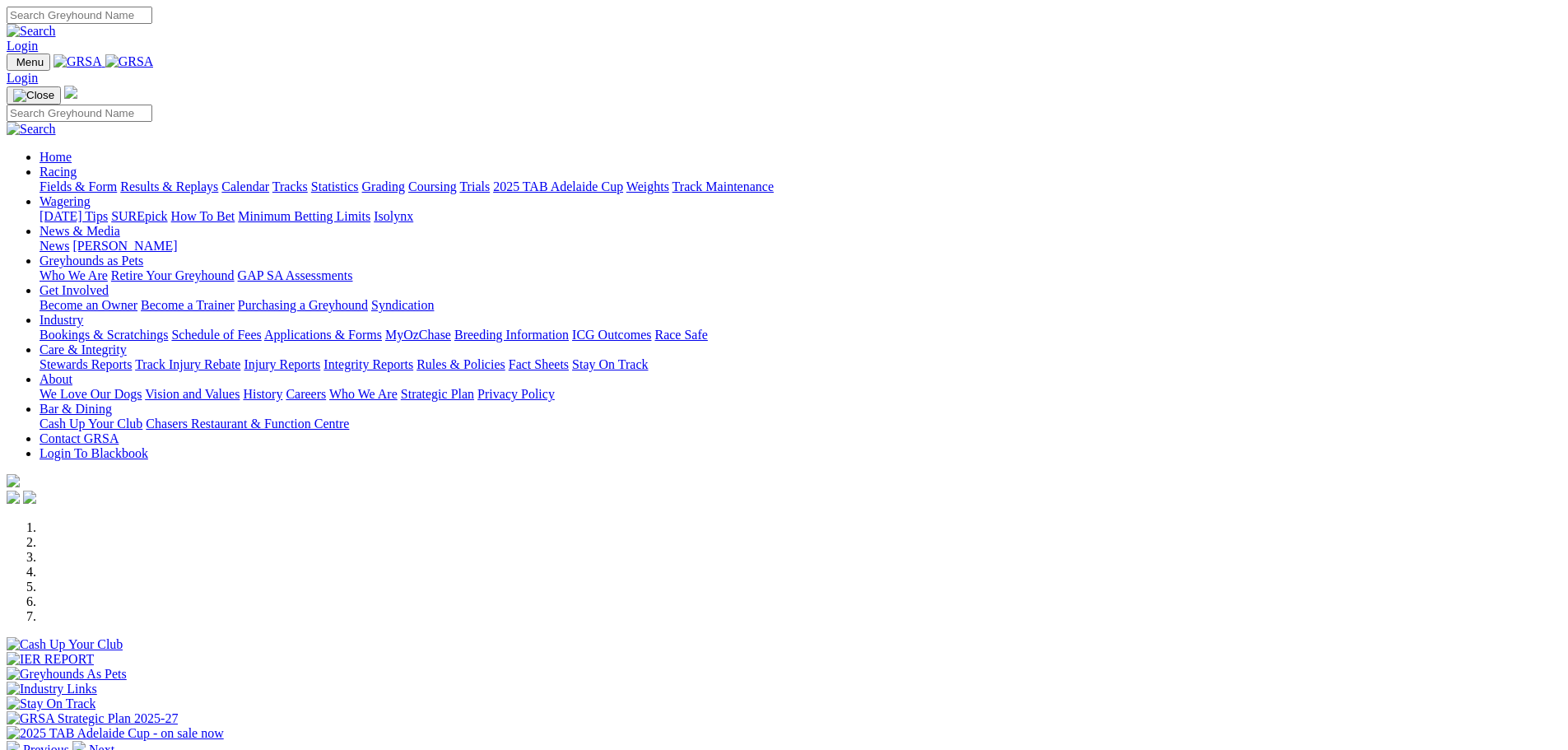
click at [269, 180] on link "Calendar" at bounding box center [245, 187] width 48 height 14
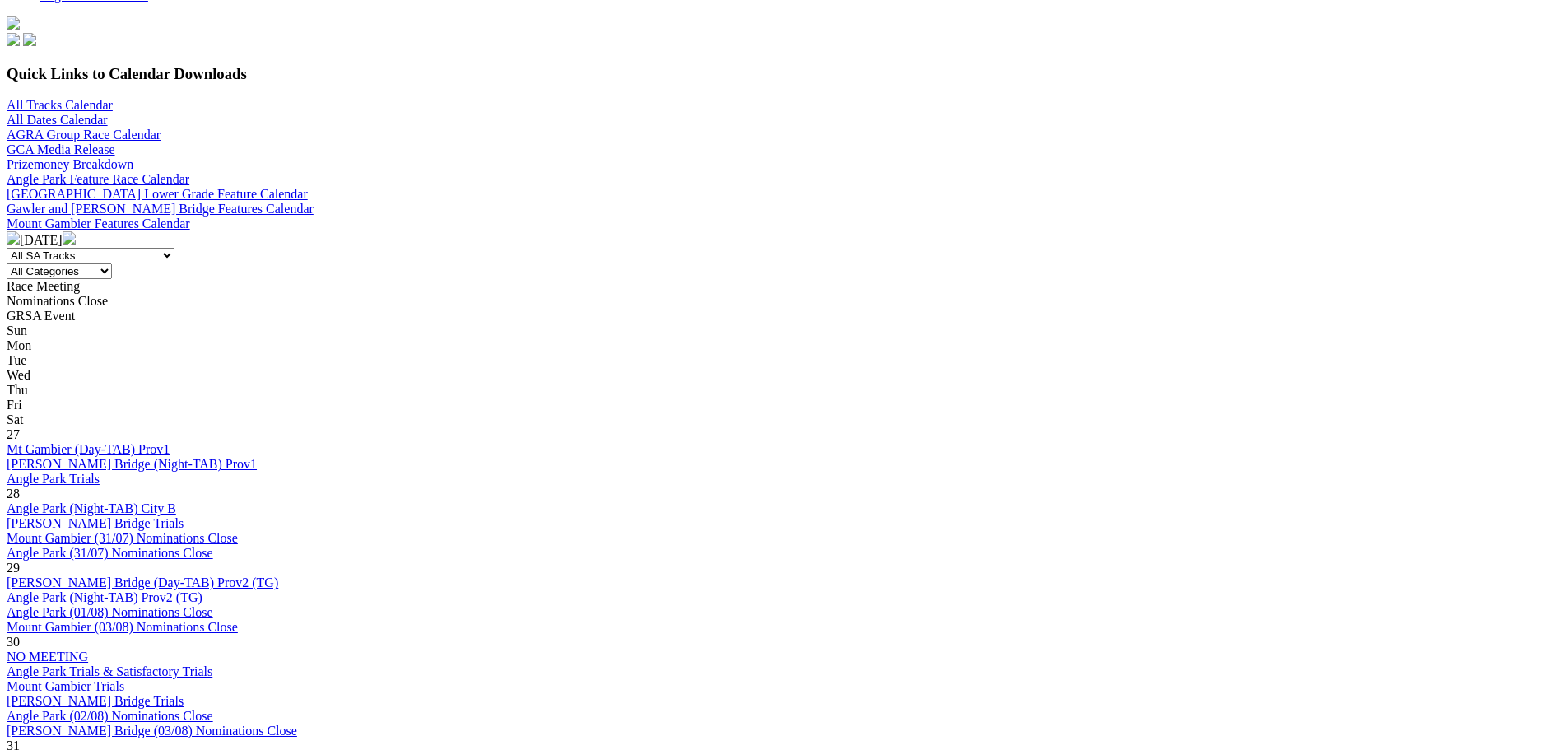
scroll to position [494, 0]
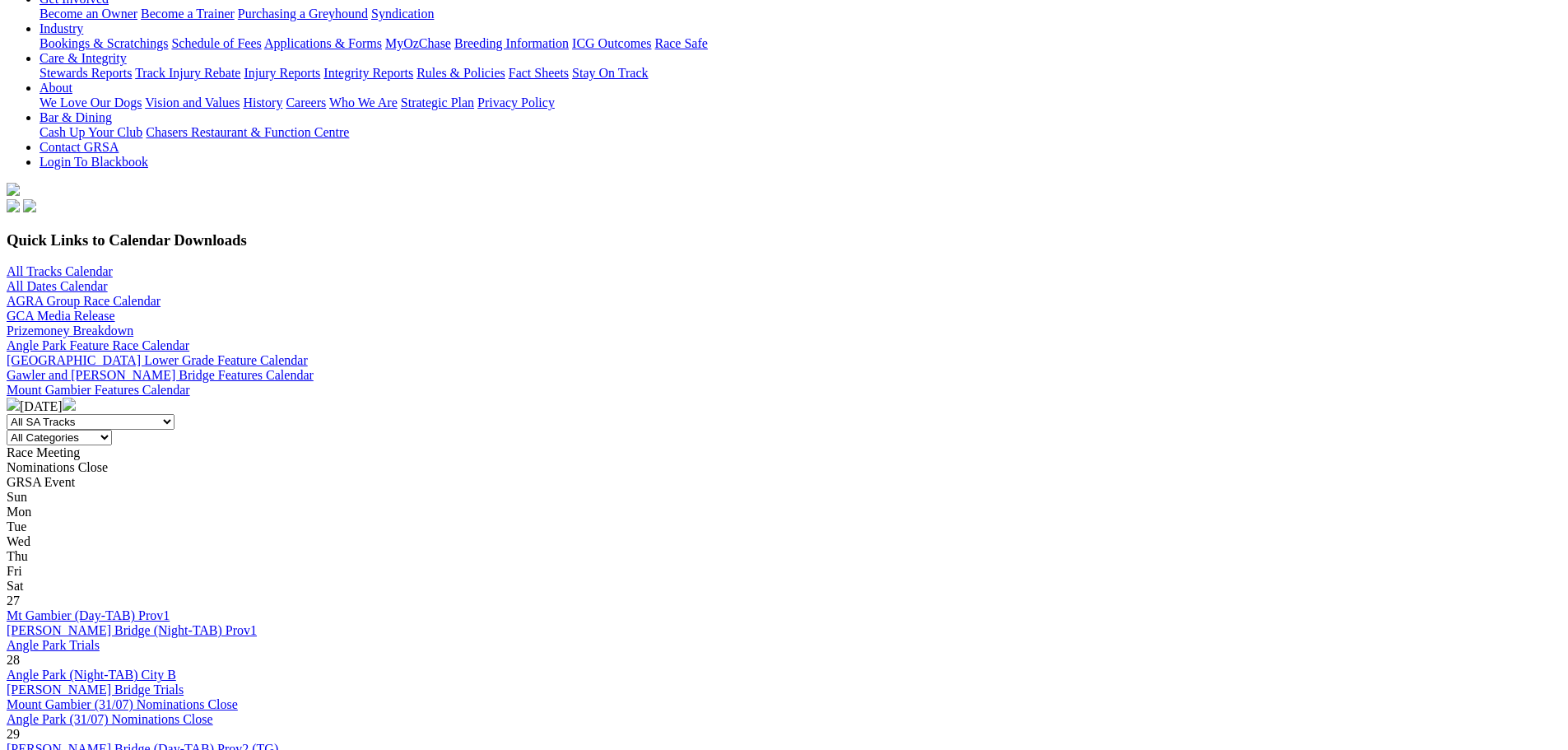
scroll to position [412, 0]
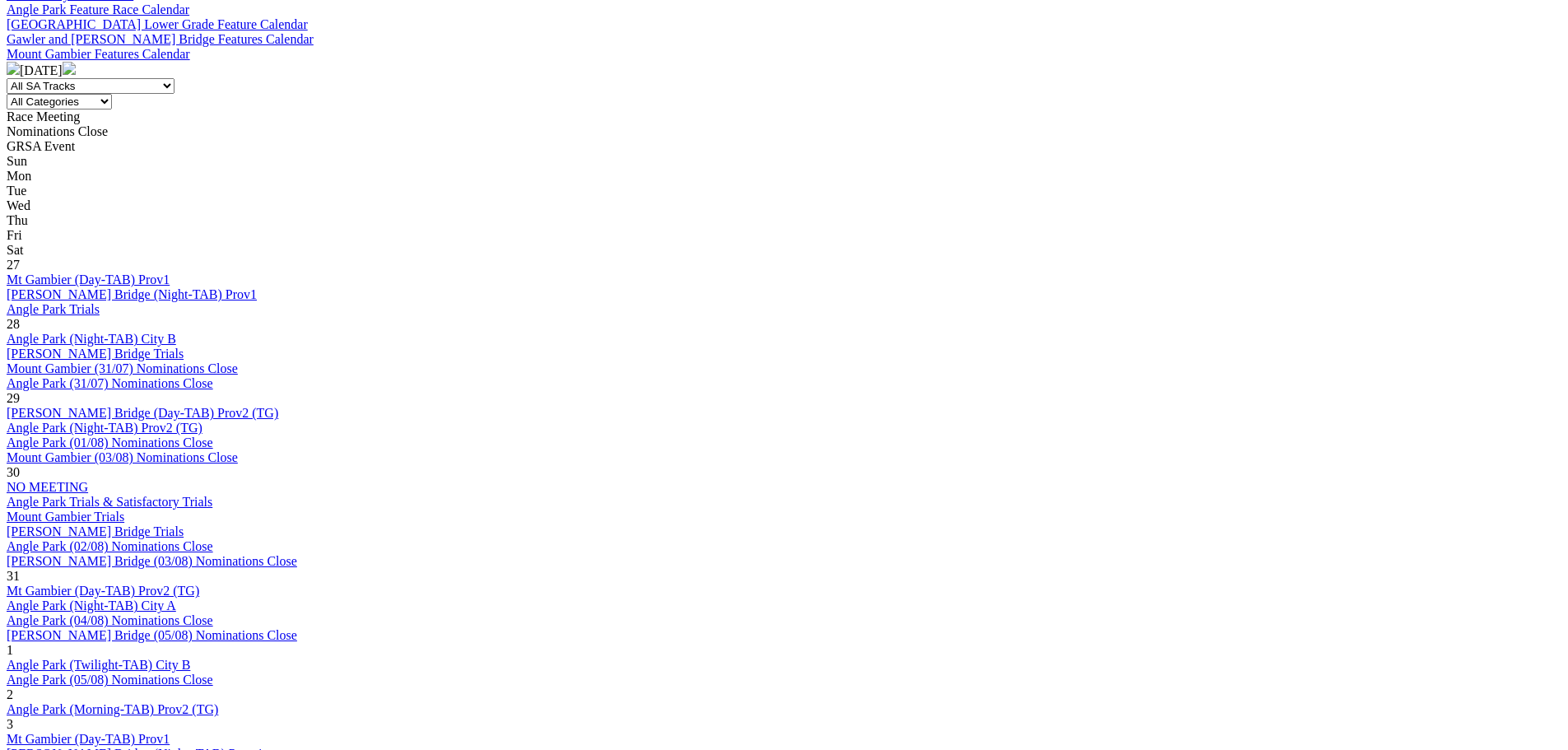
scroll to position [659, 0]
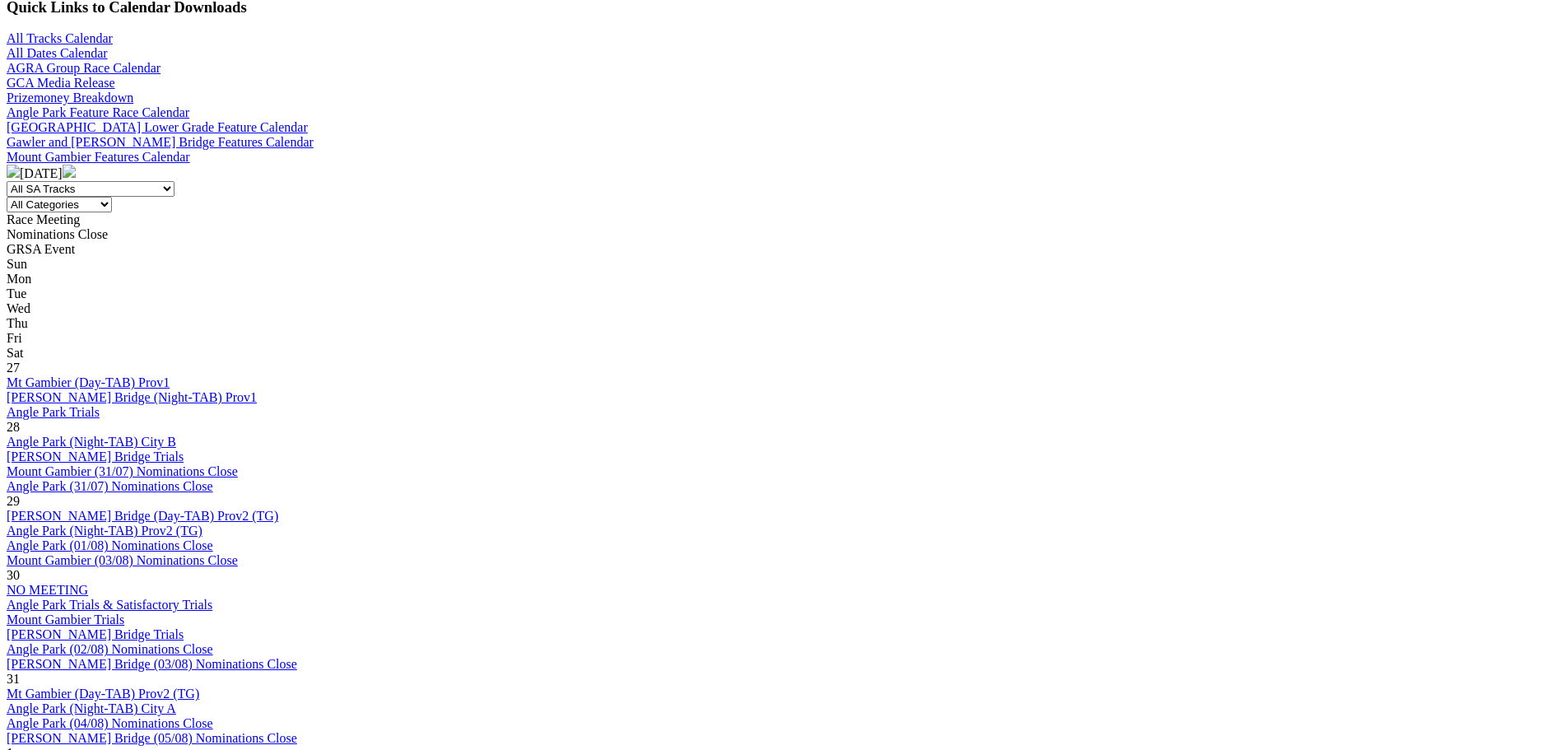
scroll to position [659, 0]
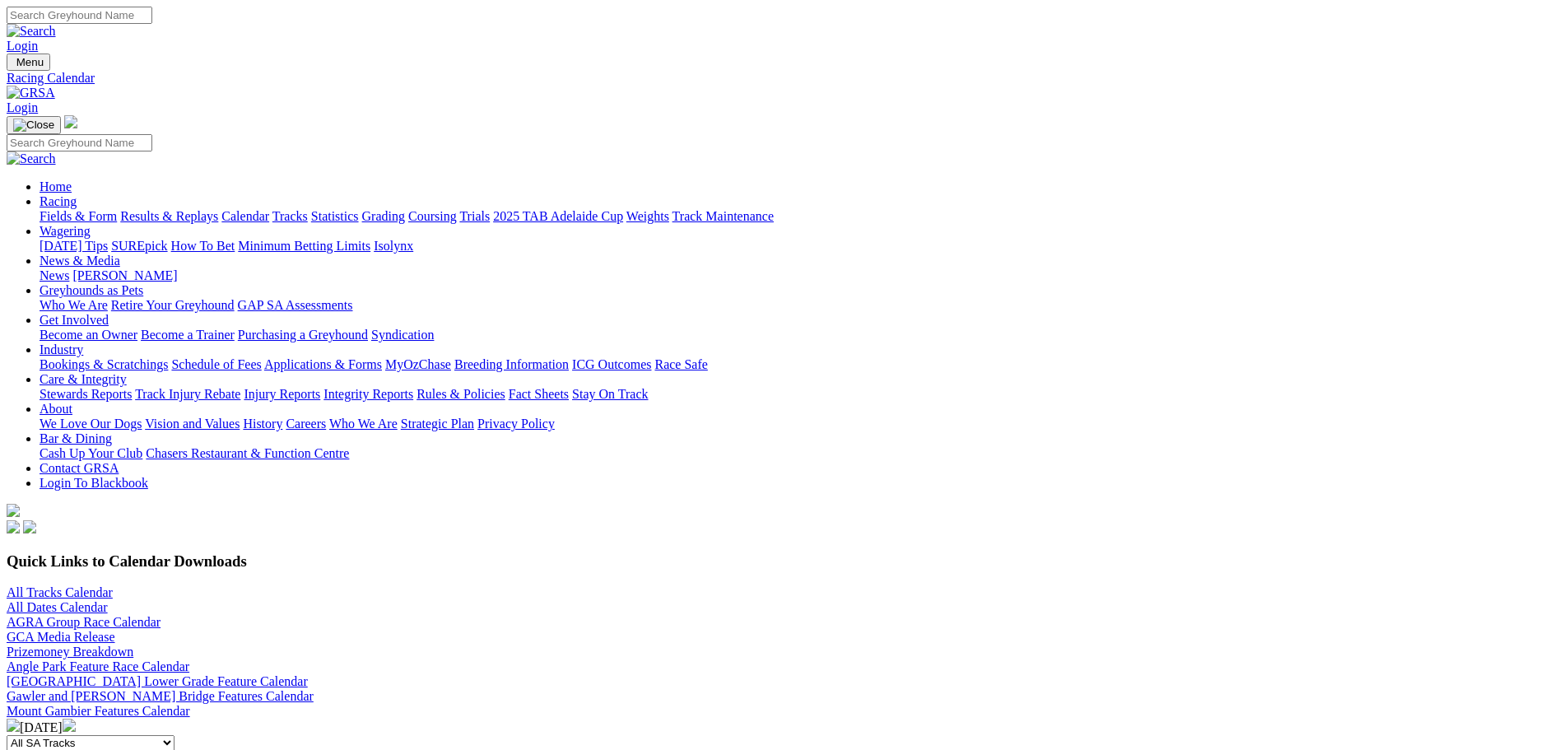
click at [623, 209] on link "2025 TAB Adelaide Cup" at bounding box center [558, 215] width 130 height 14
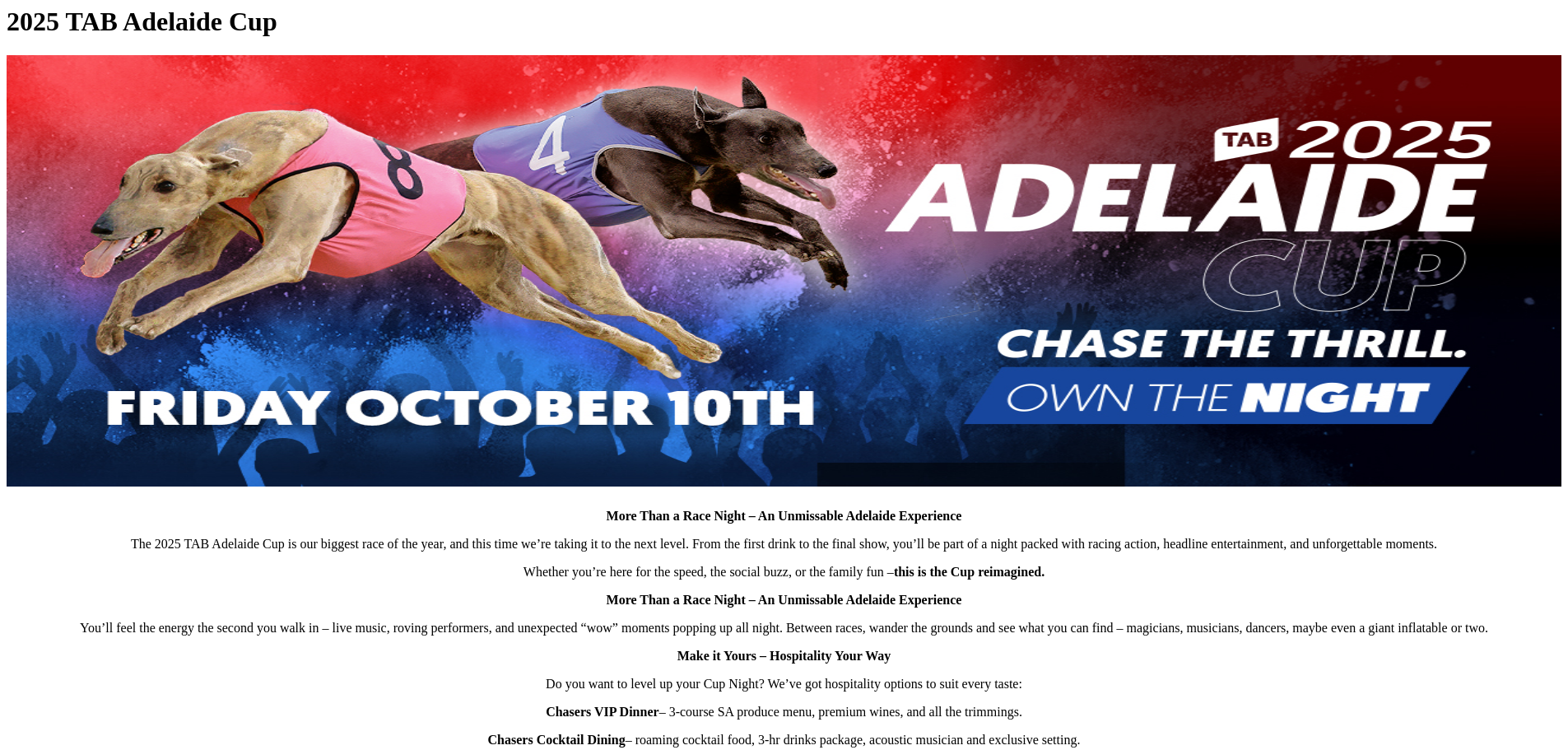
scroll to position [576, 0]
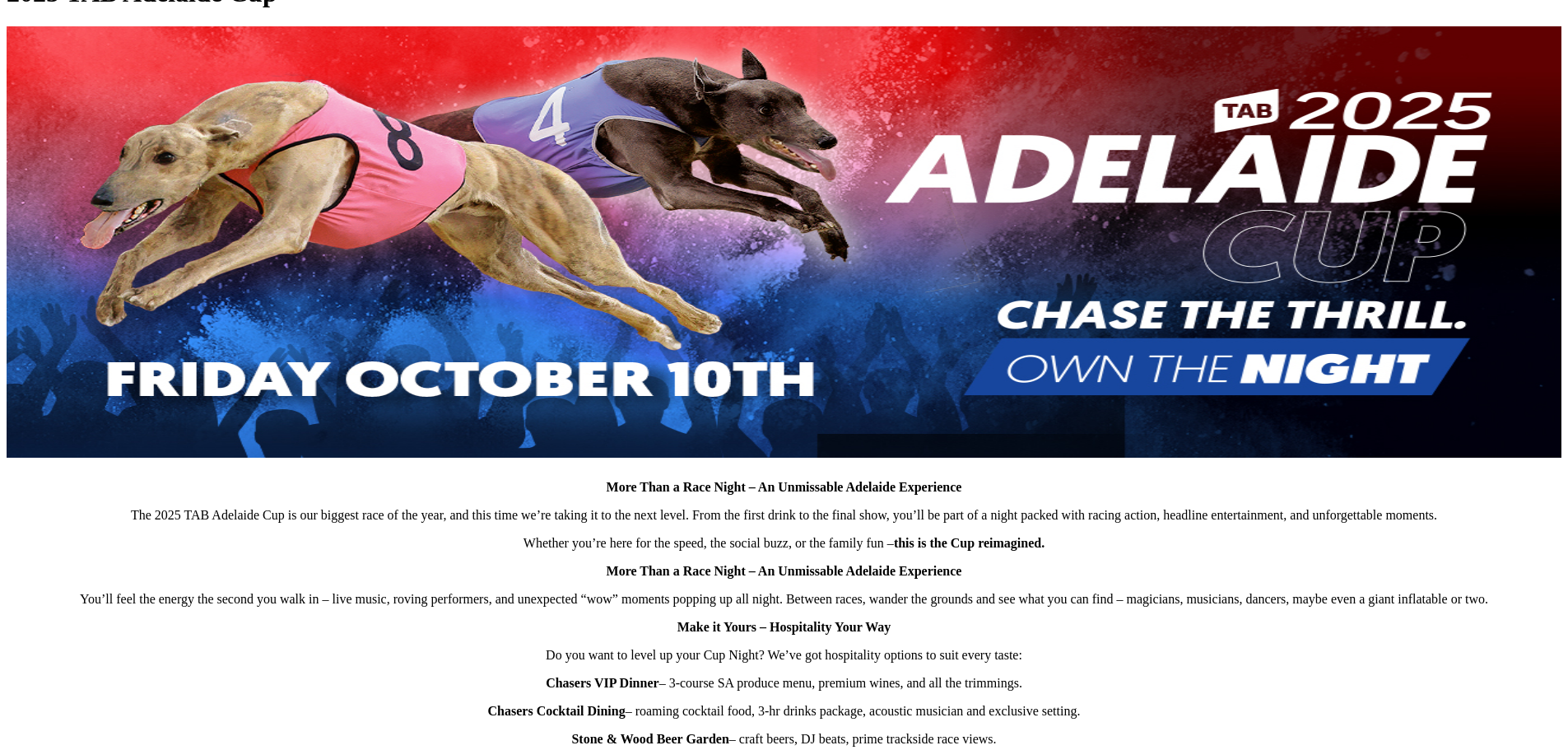
drag, startPoint x: 1006, startPoint y: 306, endPoint x: 1111, endPoint y: 609, distance: 320.7
click at [1112, 551] on p "Whether you’re here for the speed, the social buzz, or the family fun – this is…" at bounding box center [784, 542] width 1555 height 14
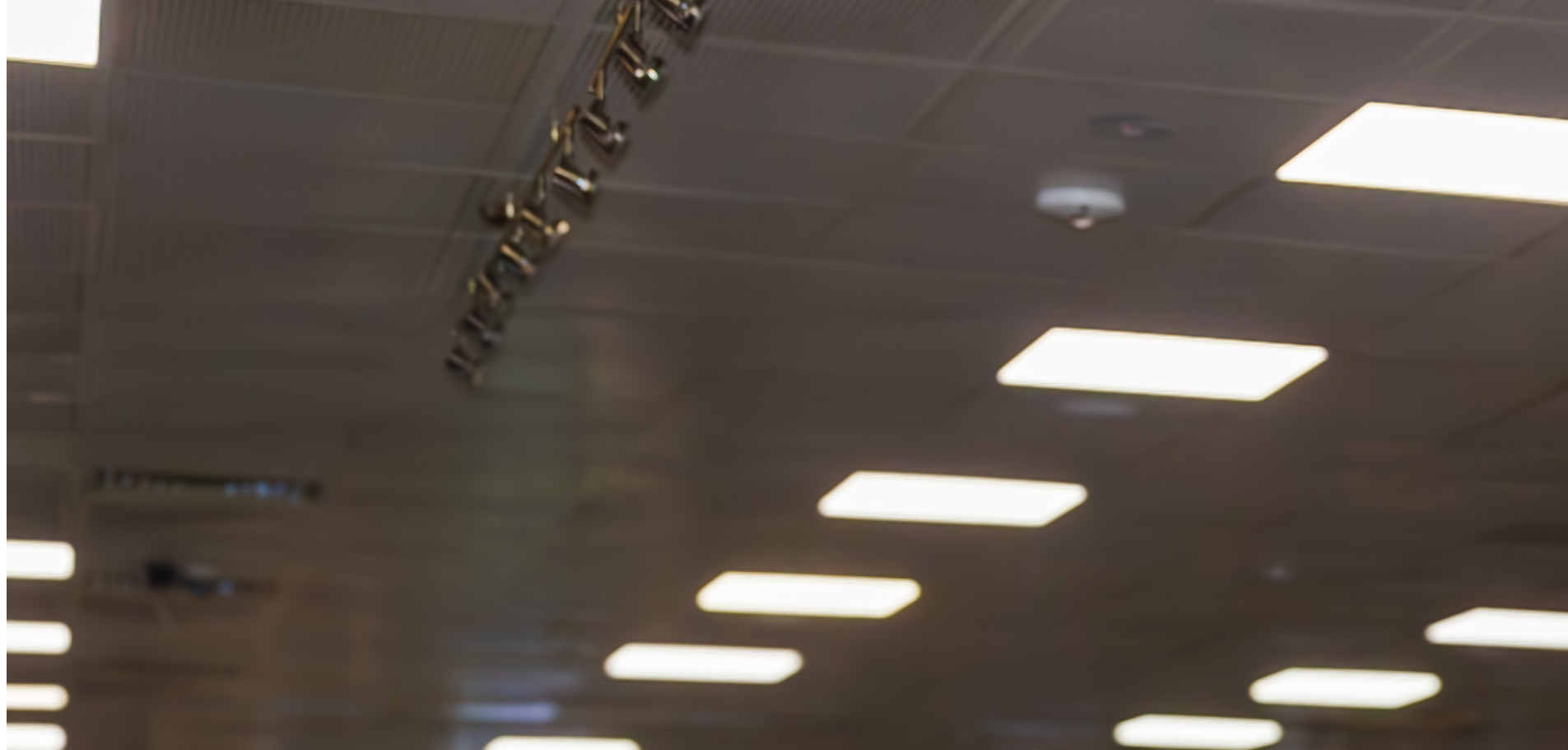
scroll to position [1729, 0]
